Goal: Task Accomplishment & Management: Use online tool/utility

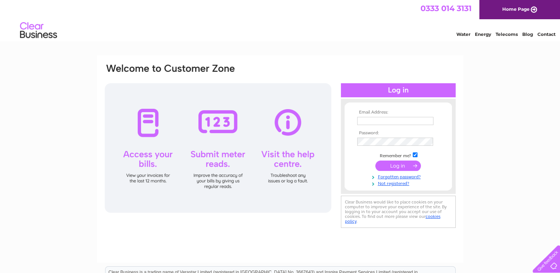
type input "claire.mccready@outlook.com"
click at [399, 165] on input "submit" at bounding box center [397, 166] width 45 height 10
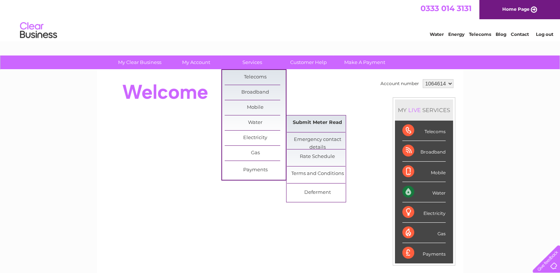
click at [301, 122] on link "Submit Meter Read" at bounding box center [317, 122] width 61 height 15
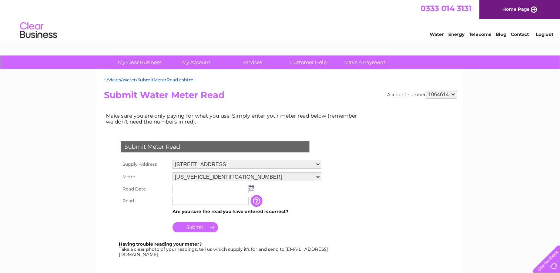
click at [250, 187] on img at bounding box center [252, 188] width 6 height 6
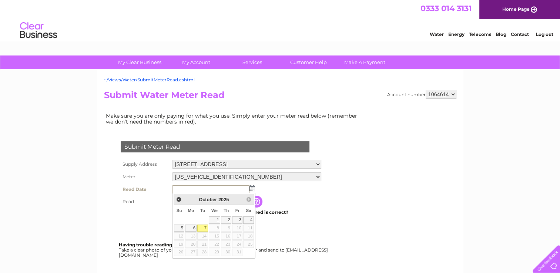
click at [204, 227] on link "7" at bounding box center [202, 228] width 10 height 7
type input "2025/10/07"
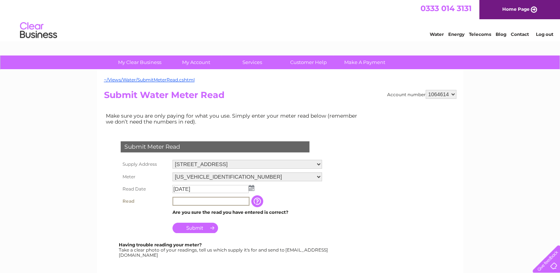
click at [235, 199] on input "text" at bounding box center [210, 201] width 77 height 9
type input "00179"
click at [207, 227] on input "Submit" at bounding box center [194, 228] width 45 height 10
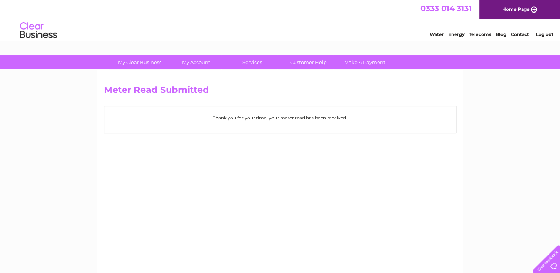
click at [543, 34] on link "Log out" at bounding box center [543, 34] width 17 height 6
